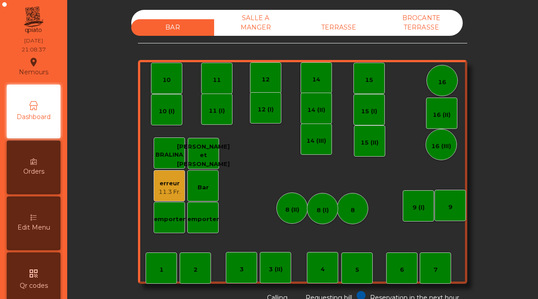
click at [328, 27] on div "TERRASSE" at bounding box center [338, 27] width 83 height 17
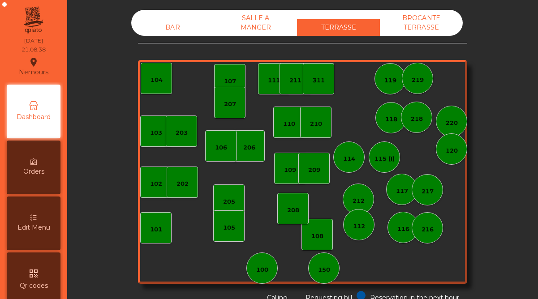
click at [250, 26] on div "SALLE A MANGER" at bounding box center [255, 23] width 83 height 26
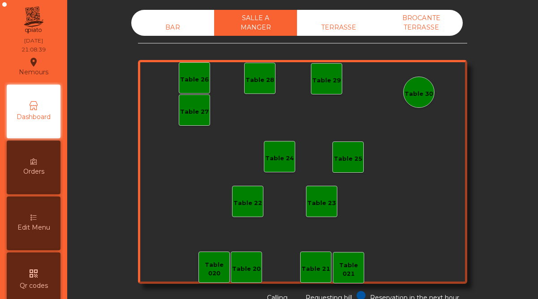
click at [411, 29] on div "BROCANTE TERRASSE" at bounding box center [421, 23] width 83 height 26
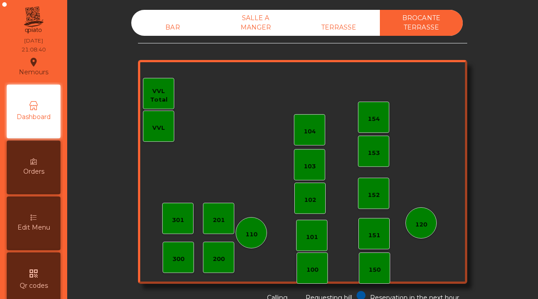
click at [180, 25] on div "BAR" at bounding box center [172, 27] width 83 height 17
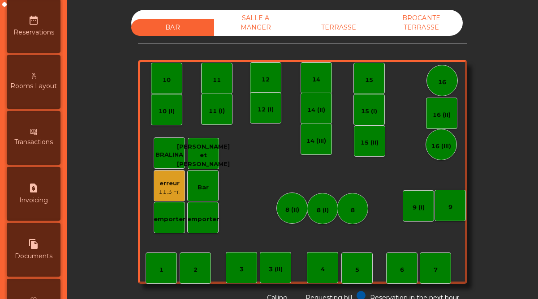
scroll to position [462, 0]
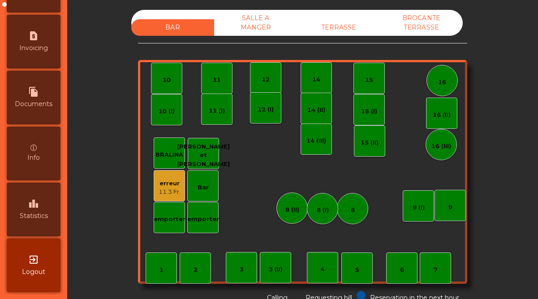
click at [38, 217] on span "Statistics" at bounding box center [34, 215] width 28 height 9
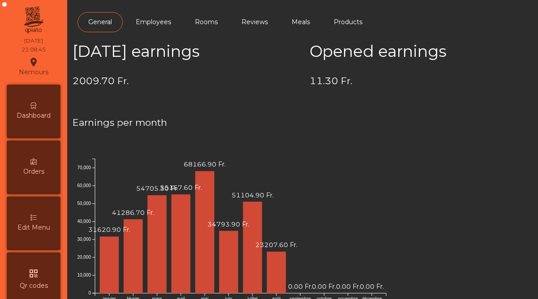
click at [36, 112] on span "Dashboard" at bounding box center [34, 115] width 34 height 9
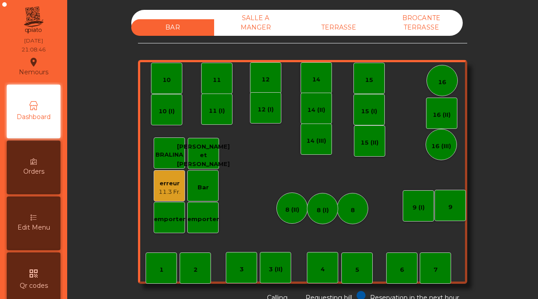
click at [172, 194] on div "11.3 Fr." at bounding box center [169, 192] width 22 height 9
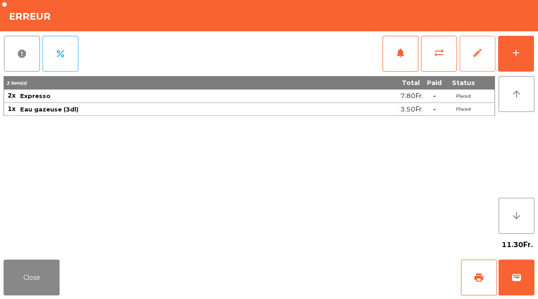
click at [483, 56] on button "edit" at bounding box center [477, 54] width 36 height 36
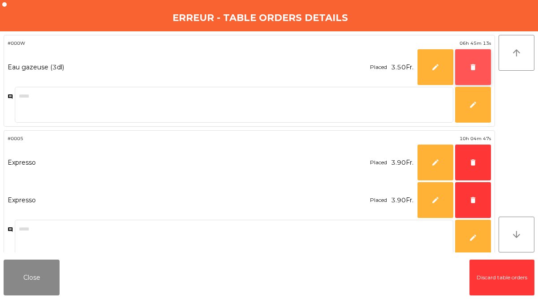
click at [478, 70] on button "delete" at bounding box center [473, 67] width 36 height 36
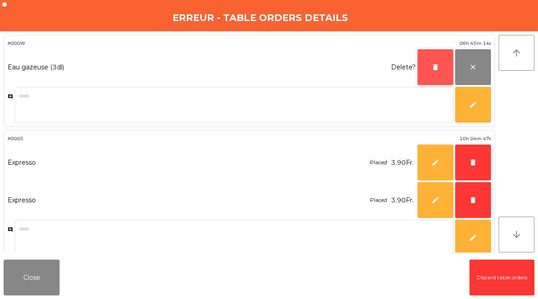
click at [425, 74] on button "delete" at bounding box center [435, 67] width 36 height 36
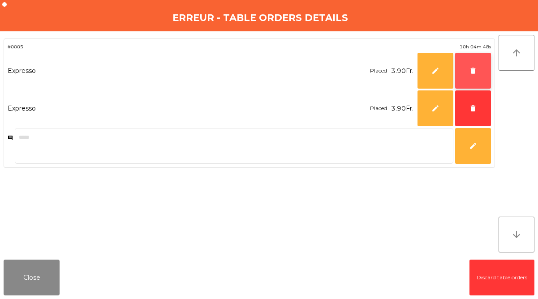
click at [467, 74] on button "delete" at bounding box center [473, 71] width 36 height 36
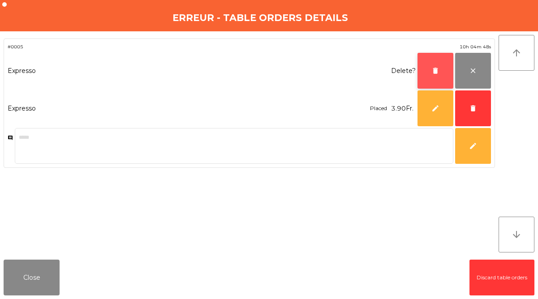
click at [436, 75] on button "delete" at bounding box center [435, 71] width 36 height 36
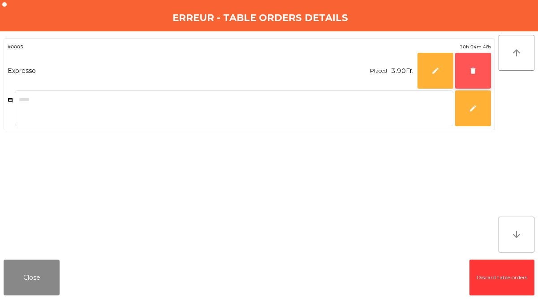
click at [487, 70] on button "delete" at bounding box center [473, 71] width 36 height 36
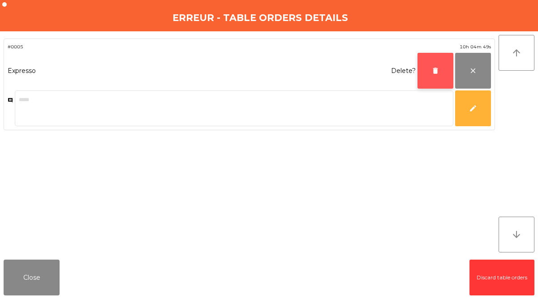
click at [426, 75] on button "delete" at bounding box center [435, 71] width 36 height 36
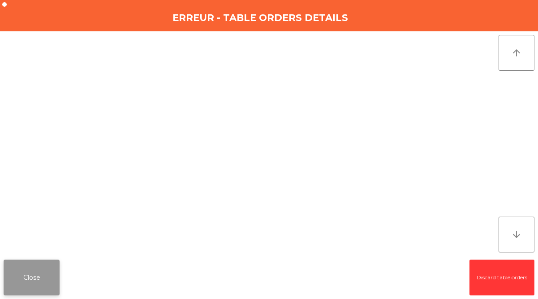
click at [53, 267] on button "Close" at bounding box center [32, 278] width 56 height 36
